Goal: Task Accomplishment & Management: Use online tool/utility

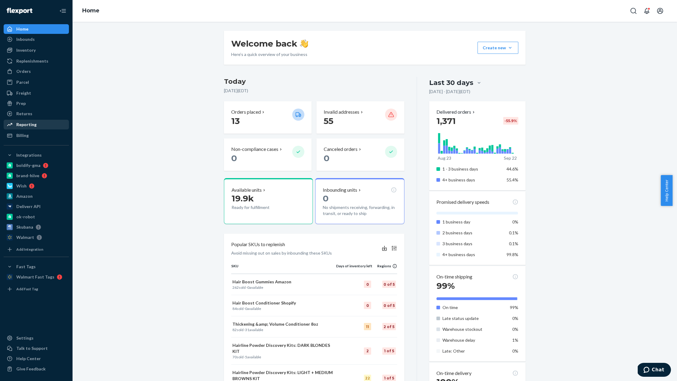
click at [39, 125] on div "Reporting" at bounding box center [36, 124] width 64 height 8
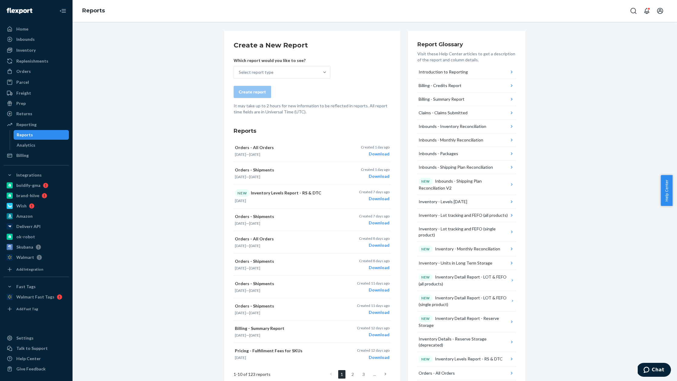
click at [342, 81] on form "Create a New Report Which report would you like to see? Select report type Crea…" at bounding box center [312, 77] width 157 height 74
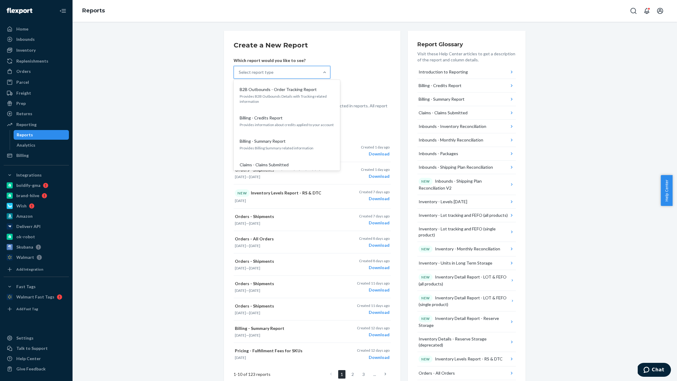
click at [296, 73] on div "Select report type" at bounding box center [276, 72] width 85 height 12
click at [239, 73] on input "option B2B Outbounds - Order Tracking Report focused, 1 of 33. 33 results avail…" at bounding box center [239, 72] width 1 height 6
click at [291, 117] on p "Provides information about the shipments in your orders" at bounding box center [287, 119] width 94 height 5
click at [239, 75] on input "option Orders - Shipments focused, 21 of 33. 33 results available. Use Up and D…" at bounding box center [239, 72] width 1 height 6
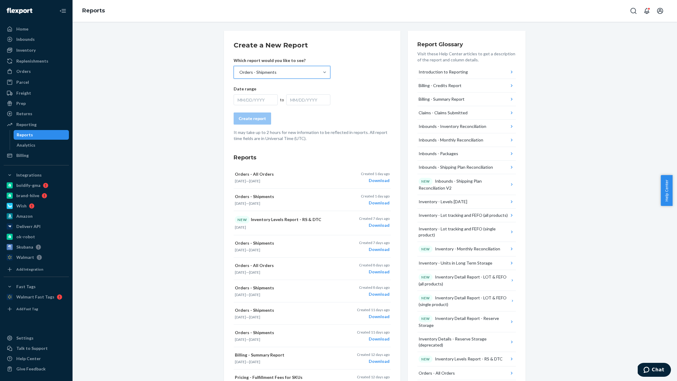
click at [245, 95] on div "MM/DD/YYYY" at bounding box center [256, 99] width 44 height 11
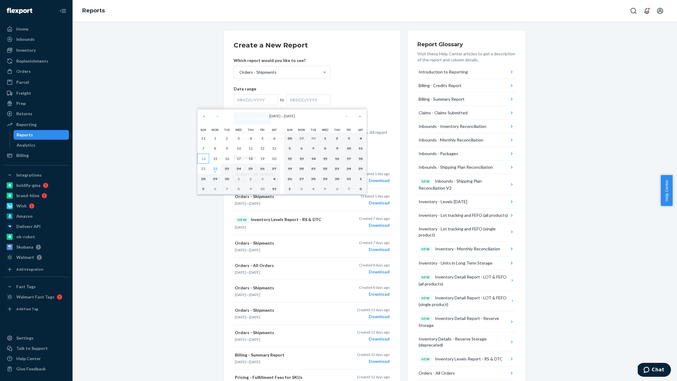
click at [205, 161] on button "14" at bounding box center [203, 158] width 12 height 10
click at [273, 159] on abbr "20" at bounding box center [274, 158] width 4 height 5
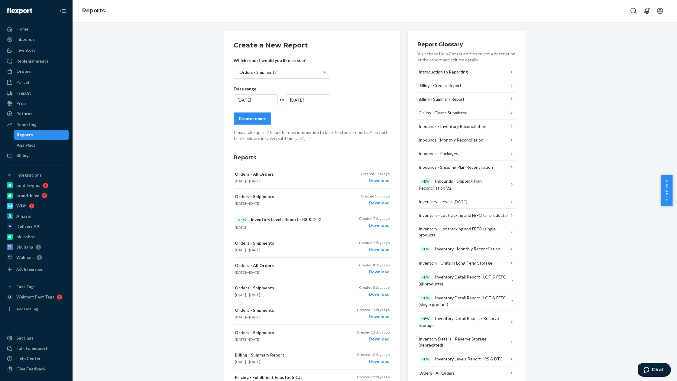
click at [254, 117] on div "Create report" at bounding box center [252, 118] width 27 height 6
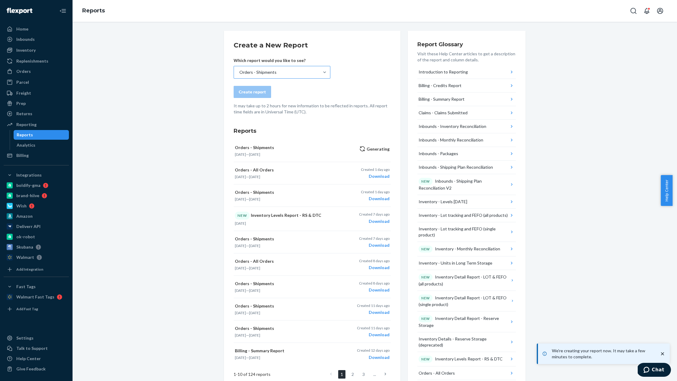
click at [295, 74] on div "Orders - Shipments" at bounding box center [276, 72] width 85 height 12
click at [239, 74] on input "Orders - Shipments" at bounding box center [239, 72] width 1 height 6
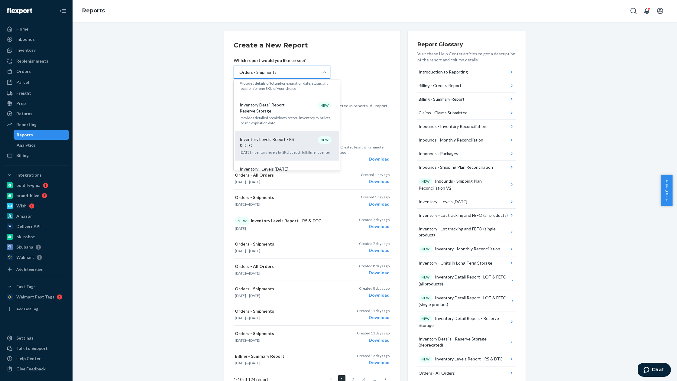
scroll to position [360, 0]
click at [282, 135] on p "Inventory Levels Report - RS & DTC" at bounding box center [269, 141] width 58 height 12
click at [239, 75] on input "option Orders - Shipments, selected. option Inventory Levels Report - RS & DTC …" at bounding box center [239, 72] width 1 height 6
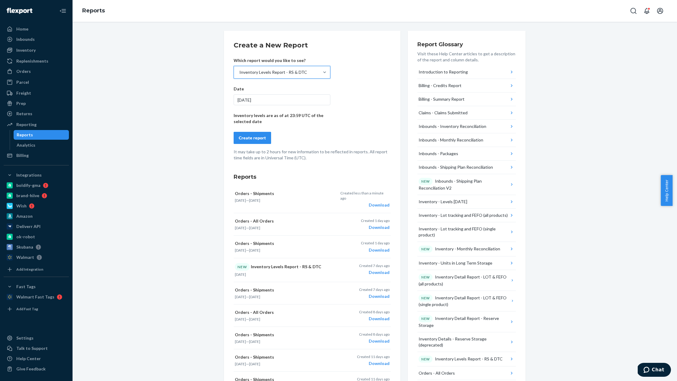
click at [258, 139] on div "Create report" at bounding box center [252, 138] width 27 height 6
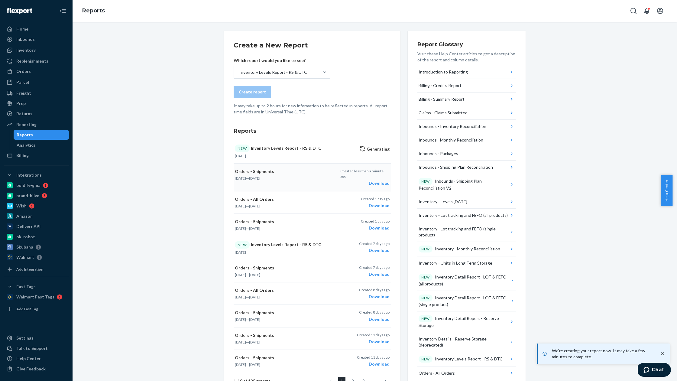
click at [378, 180] on div "Download" at bounding box center [364, 183] width 49 height 6
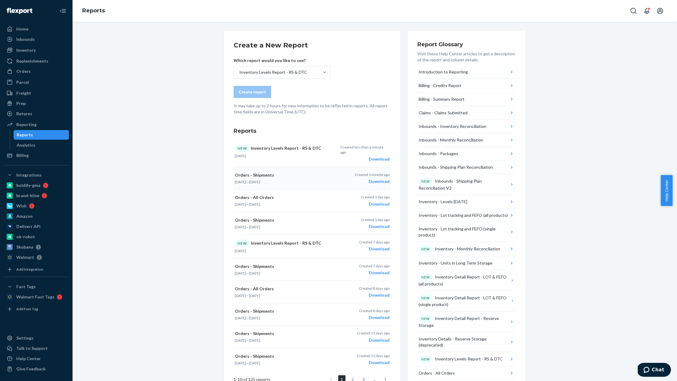
click at [374, 44] on h2 "Create a New Report" at bounding box center [312, 45] width 157 height 10
click at [379, 156] on div "Download" at bounding box center [364, 159] width 49 height 6
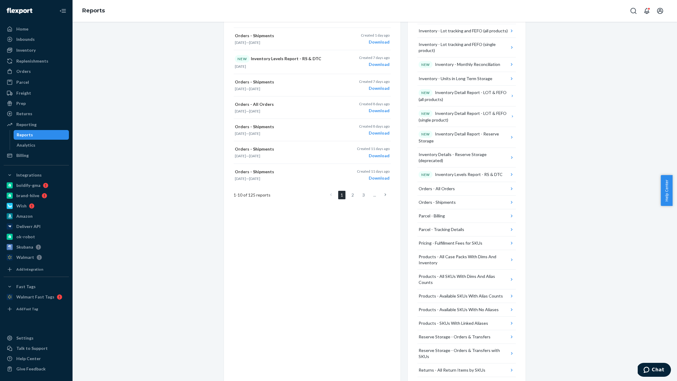
click at [146, 140] on div "Create a New Report Which report would you like to see? Inventory Levels Report…" at bounding box center [374, 123] width 595 height 553
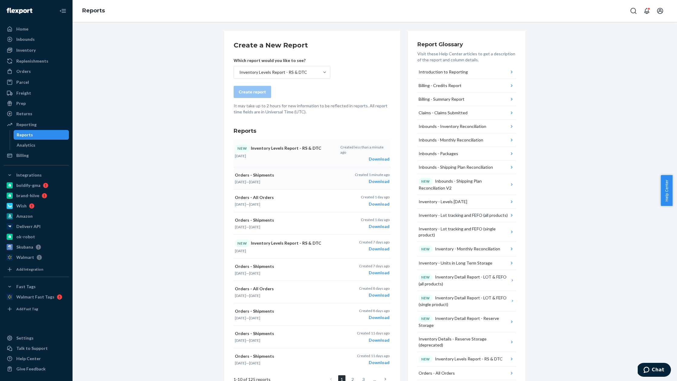
click at [376, 156] on div "Download" at bounding box center [364, 159] width 49 height 6
click at [359, 86] on div "Create report" at bounding box center [312, 92] width 157 height 12
click at [376, 178] on div "Download" at bounding box center [372, 181] width 35 height 6
